Goal: Information Seeking & Learning: Understand process/instructions

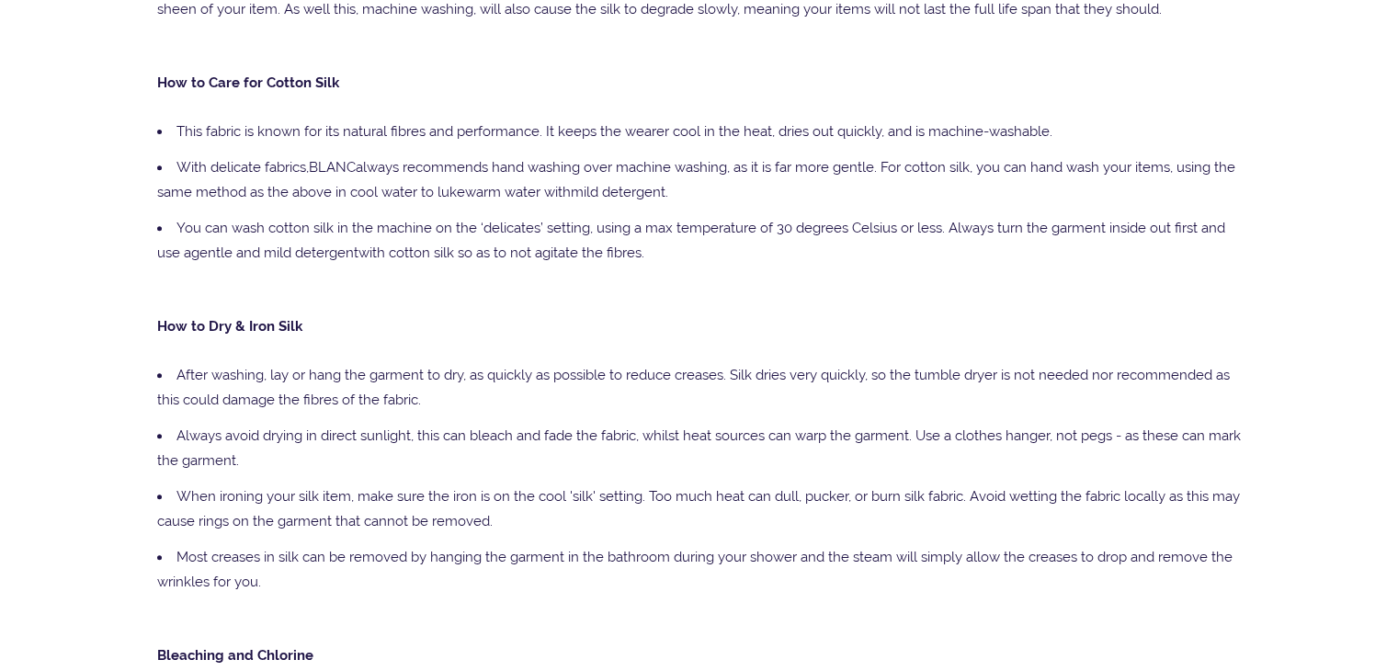
scroll to position [713, 0]
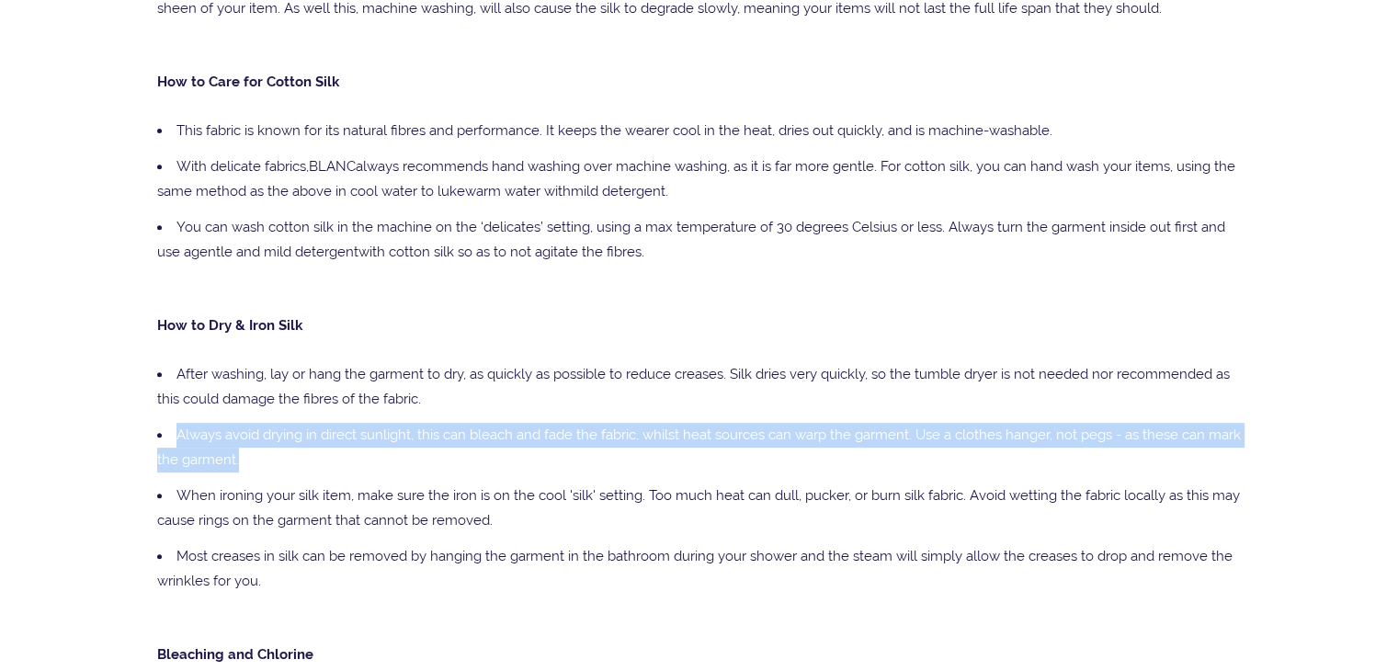
drag, startPoint x: 173, startPoint y: 428, endPoint x: 291, endPoint y: 452, distance: 120.1
click at [291, 452] on li "Always avoid drying in direct sunlight, this can bleach and fade the fabric, wh…" at bounding box center [699, 447] width 1085 height 61
copy span "Always avoid drying in direct sunlight, this can bleach and fade the fabric, wh…"
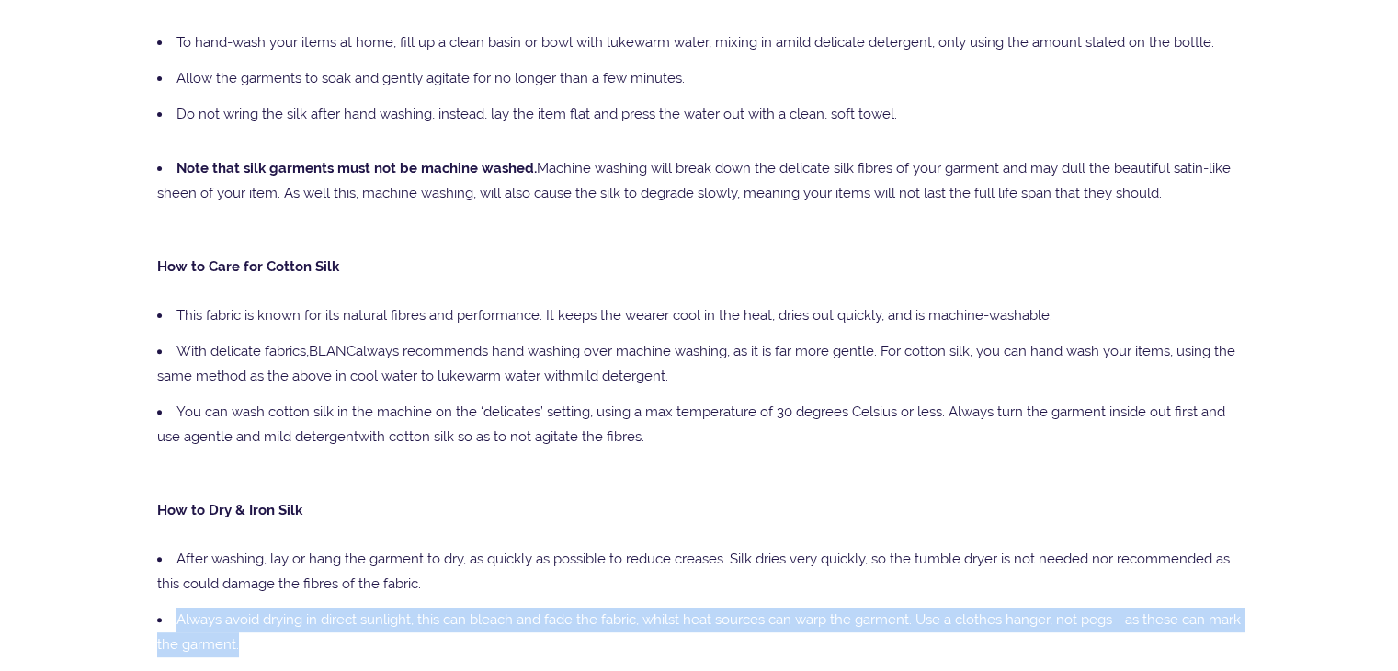
scroll to position [562, 0]
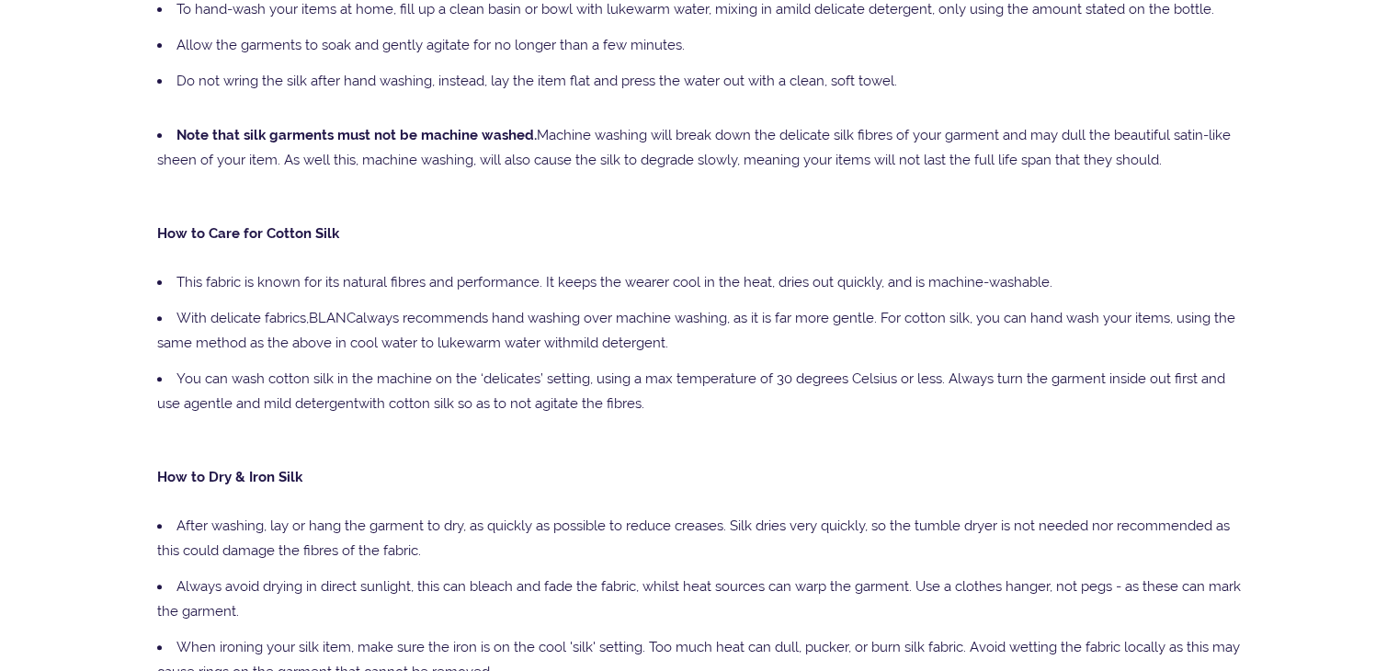
click at [367, 484] on p "How to Dry & Iron Silk" at bounding box center [699, 477] width 1085 height 25
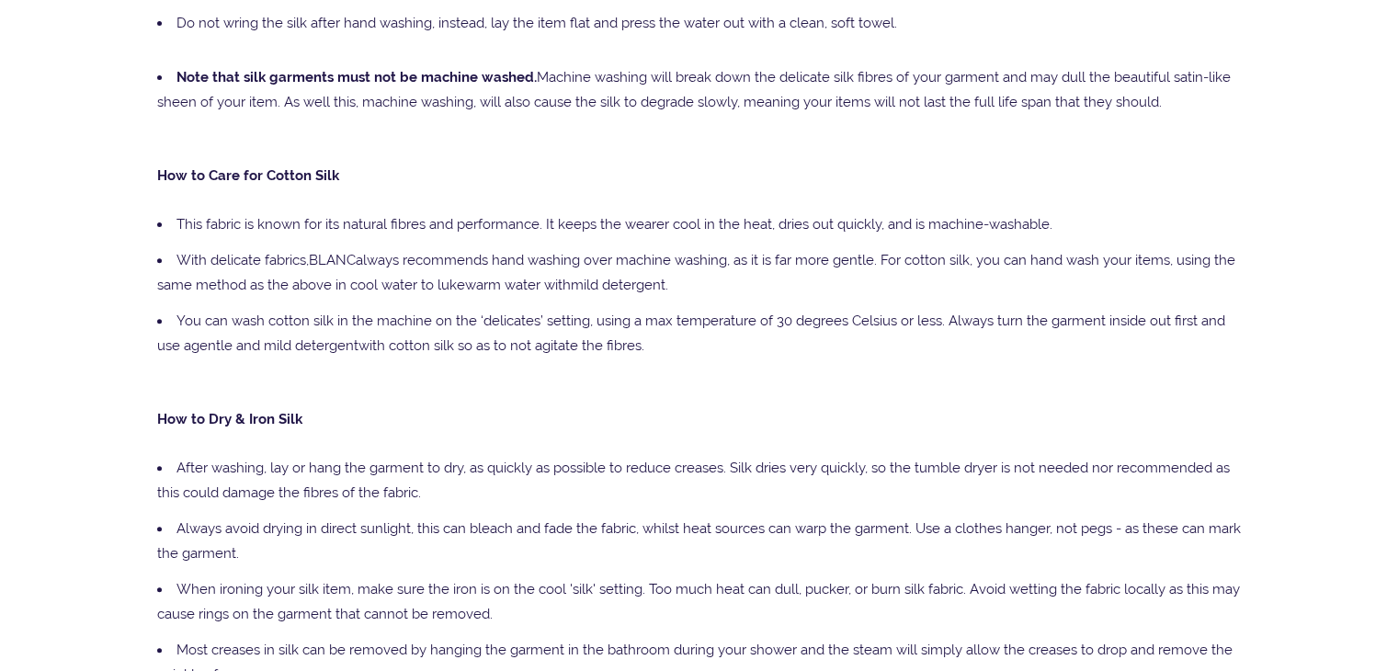
scroll to position [621, 0]
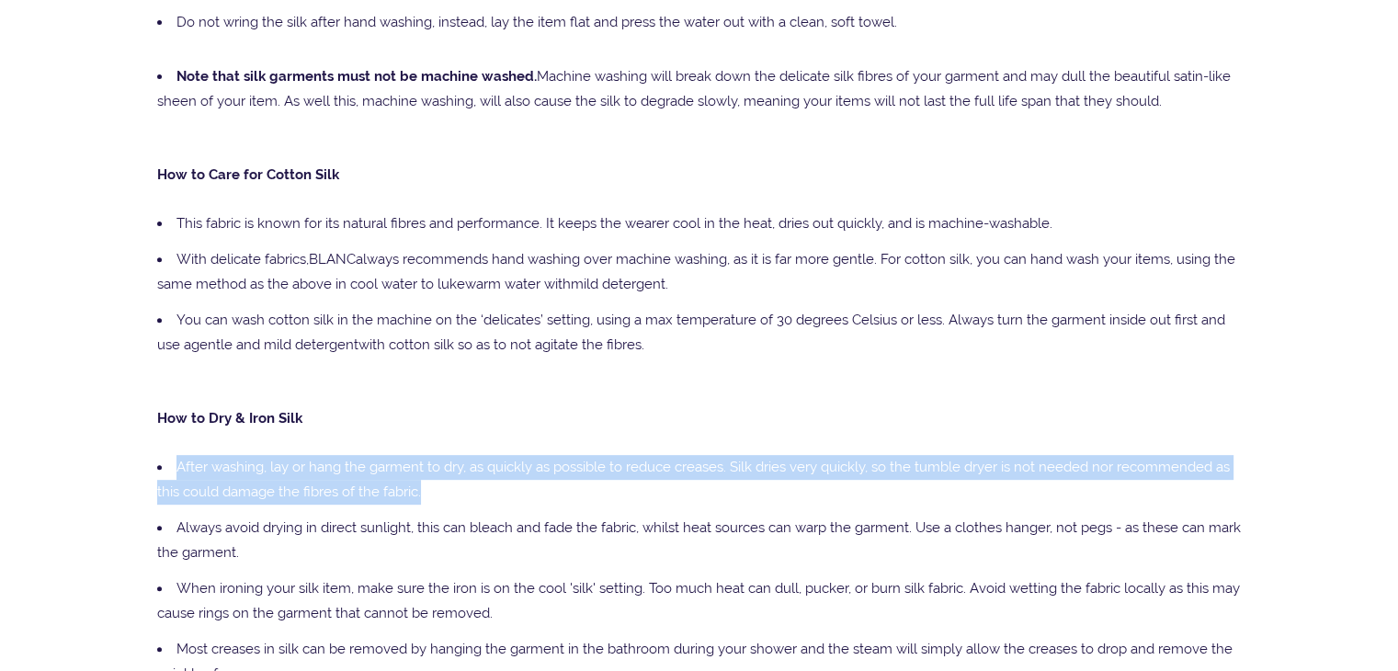
drag, startPoint x: 175, startPoint y: 464, endPoint x: 427, endPoint y: 481, distance: 252.4
click at [427, 481] on li "After washing, lay or hang the garment to dry, as quickly as possible to reduce…" at bounding box center [699, 480] width 1085 height 61
copy span "After washing, lay or hang the garment to dry, as quickly as possible to reduce…"
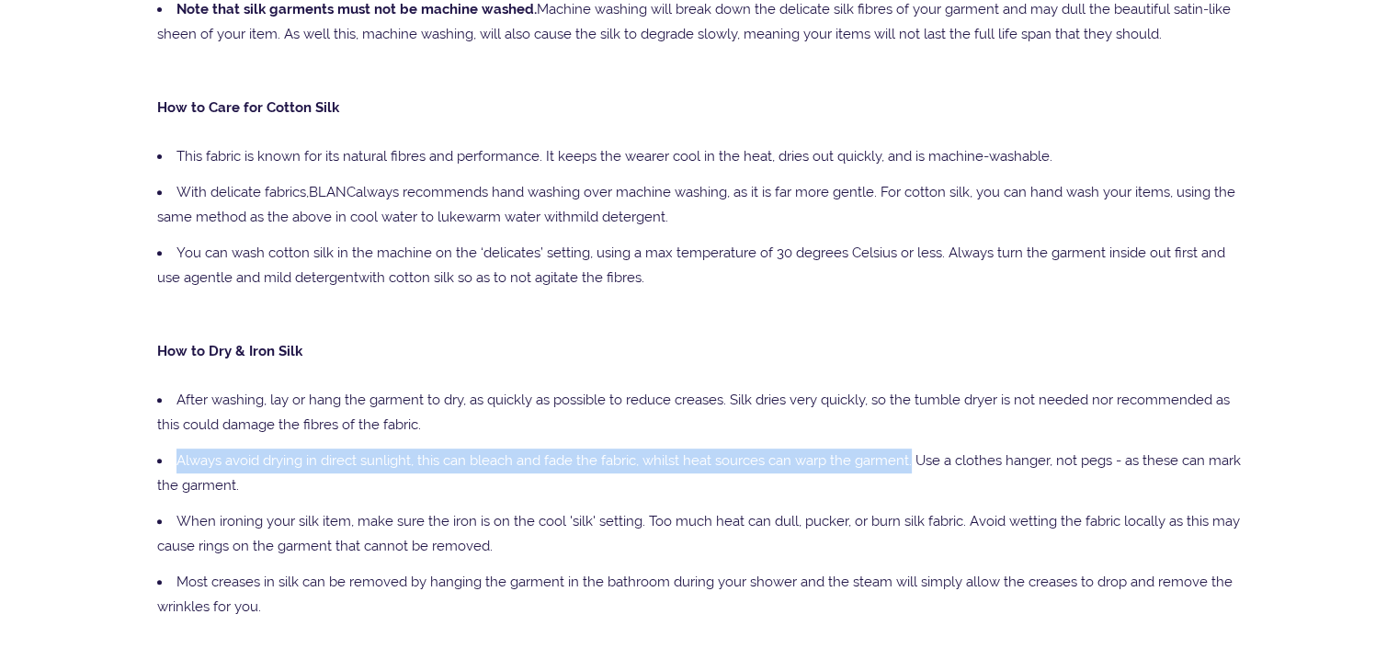
drag, startPoint x: 179, startPoint y: 459, endPoint x: 911, endPoint y: 467, distance: 731.8
click at [911, 467] on li "Always avoid drying in direct sunlight, this can bleach and fade the fabric, wh…" at bounding box center [699, 473] width 1085 height 61
copy span "Always avoid drying in direct sunlight, this can bleach and fade the fabric, wh…"
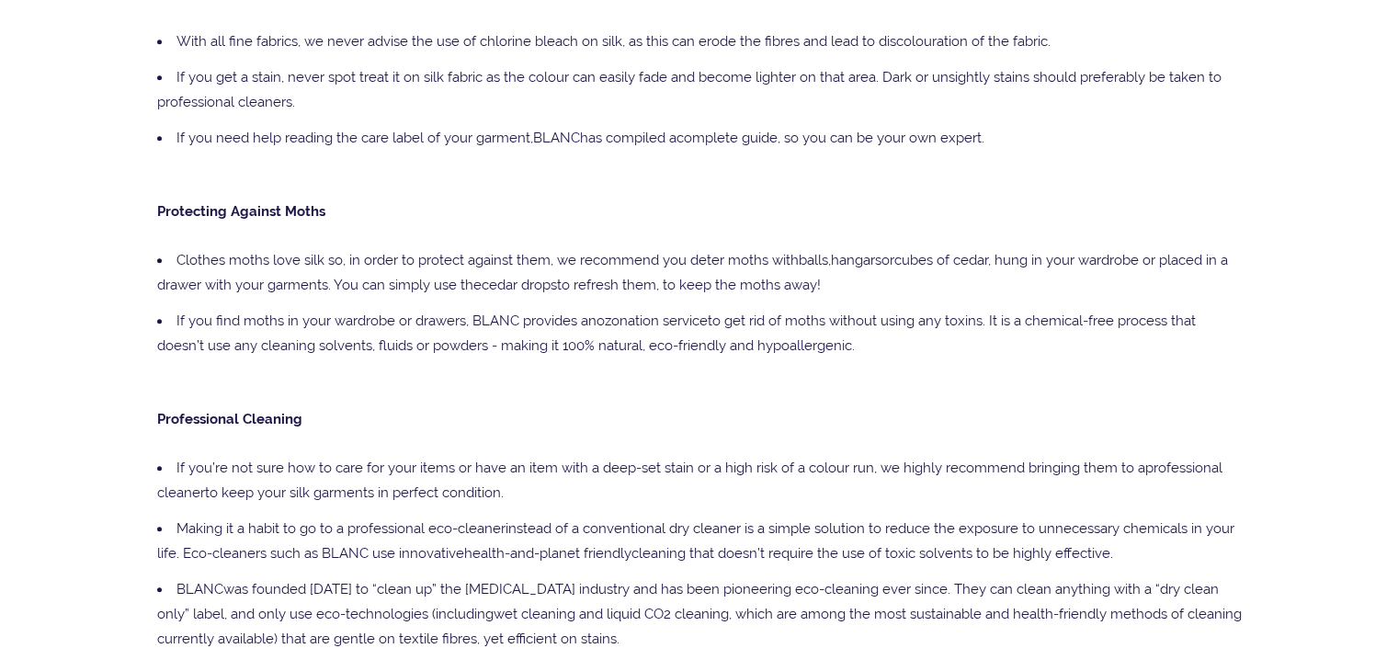
scroll to position [1375, 0]
